Goal: Information Seeking & Learning: Get advice/opinions

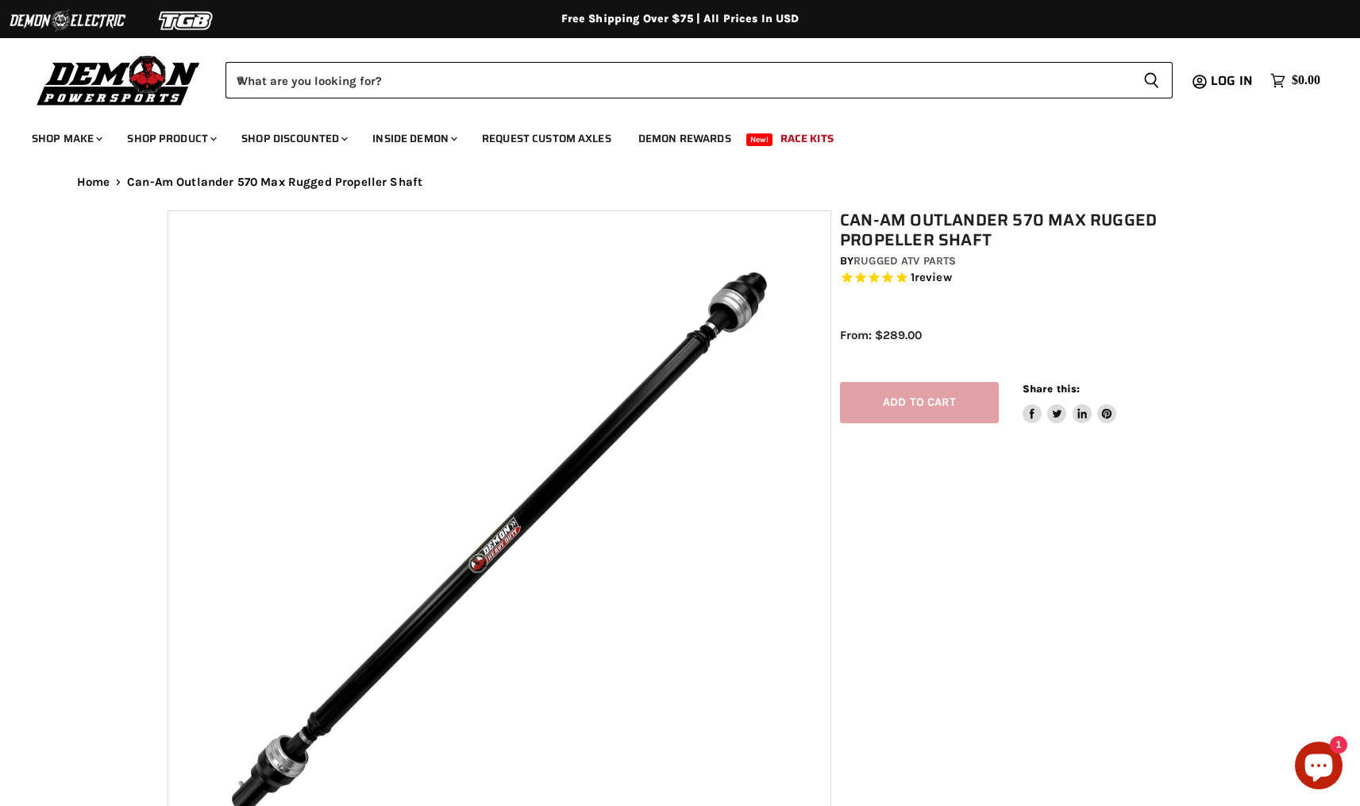
select select "******"
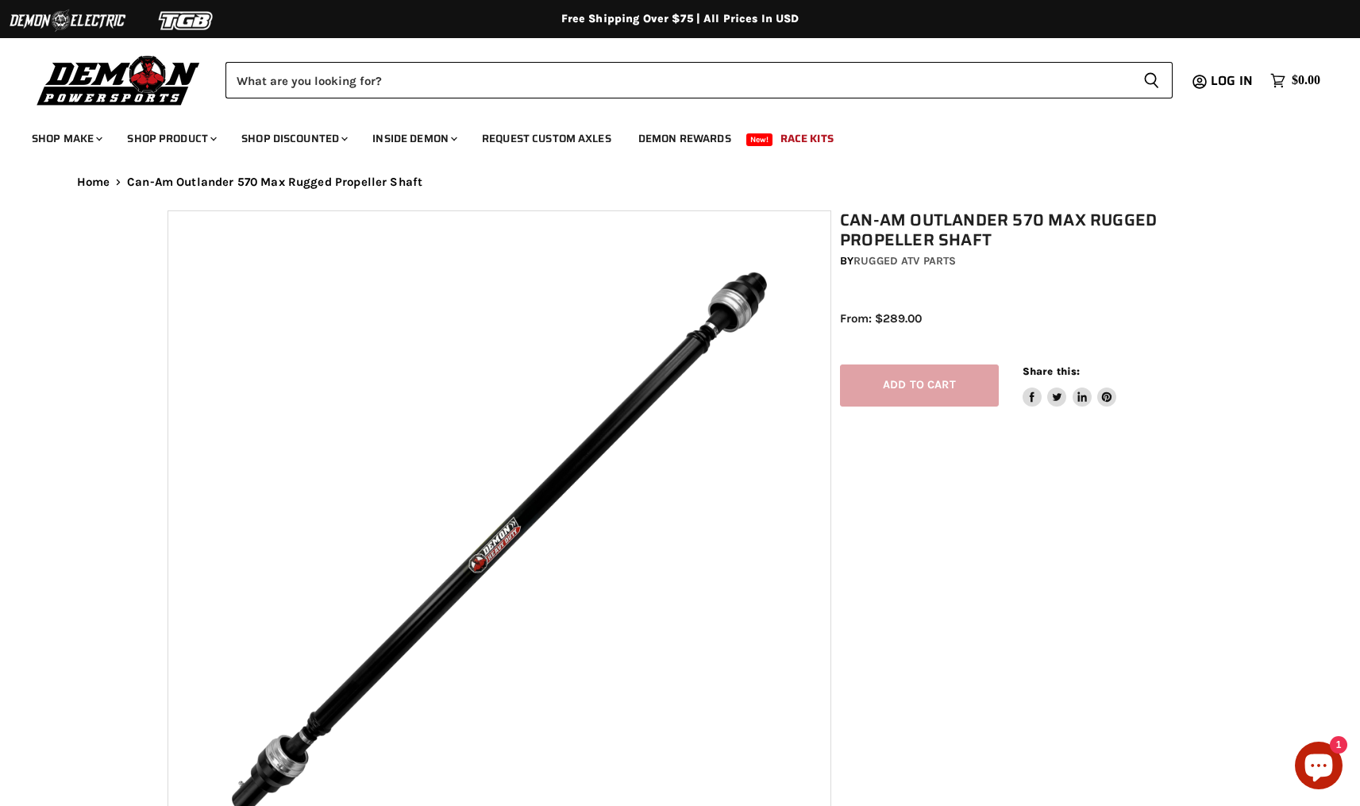
select select "******"
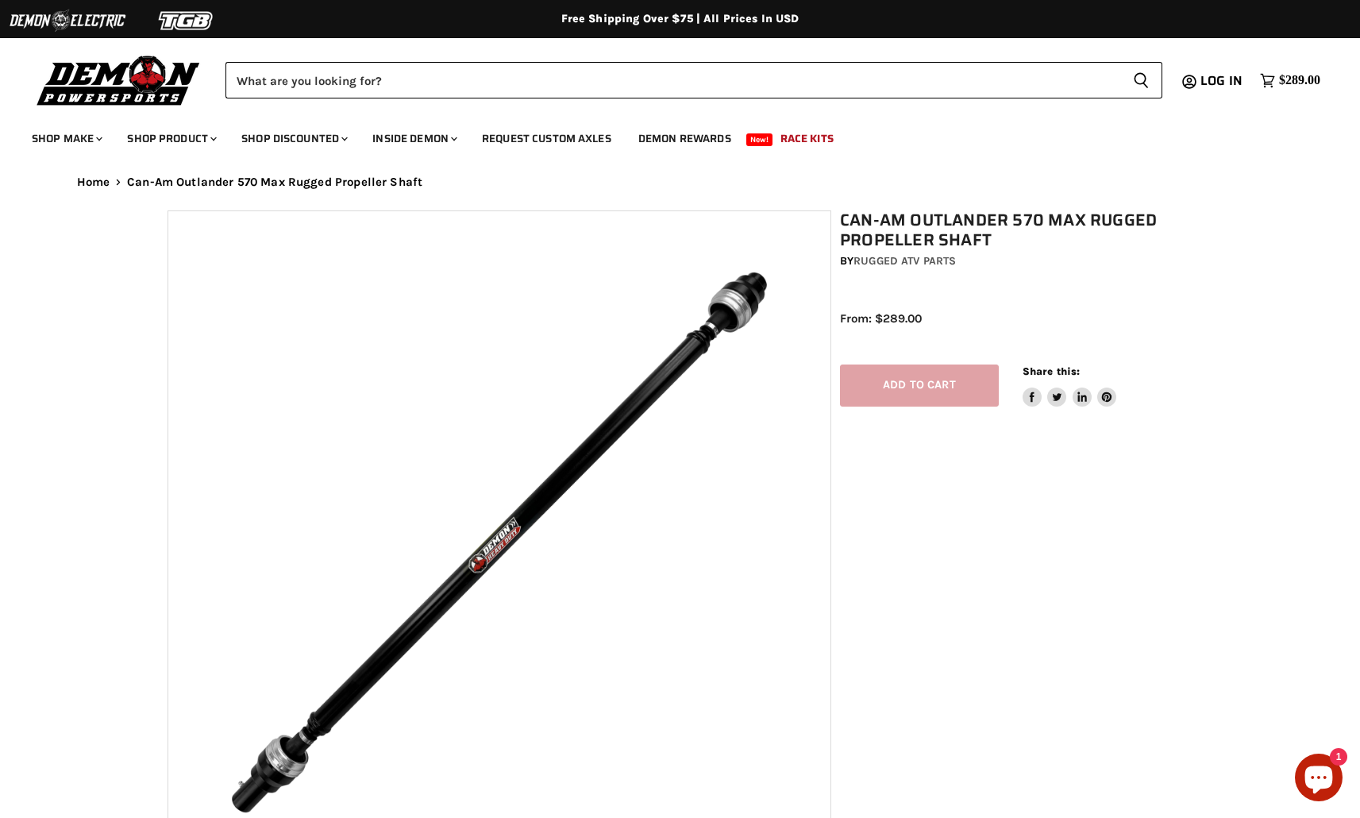
select select "******"
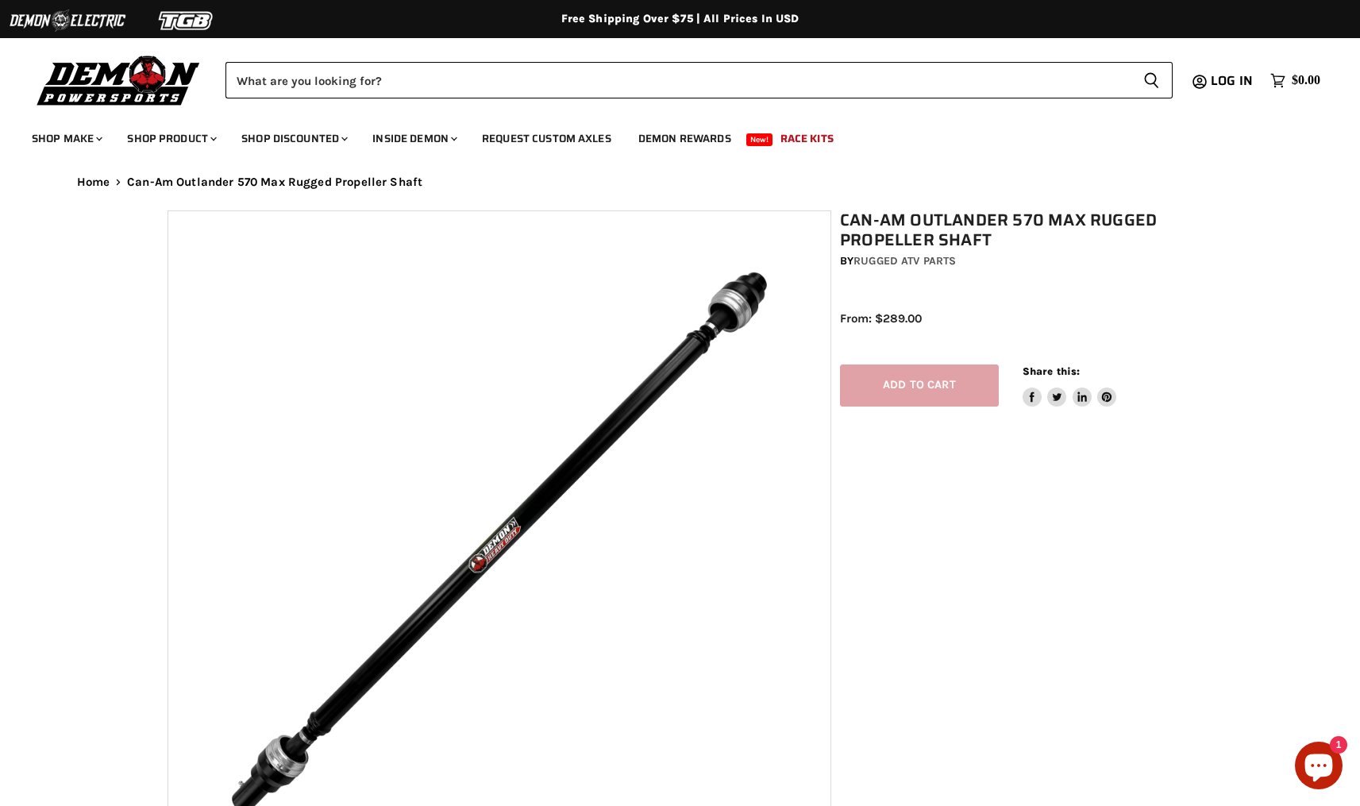
select select "******"
